Goal: Information Seeking & Learning: Learn about a topic

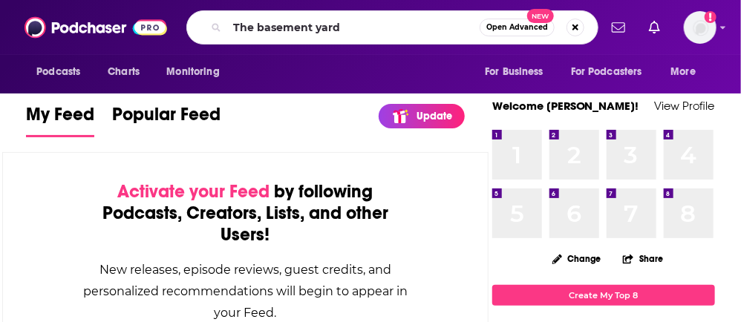
type input "The basement yard"
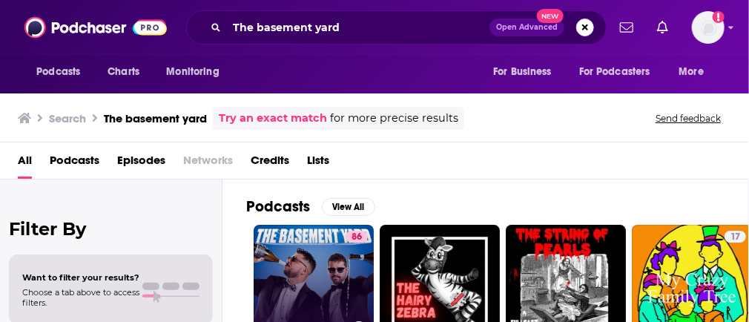
click at [300, 264] on link "86 The Basement Yard" at bounding box center [314, 285] width 120 height 120
